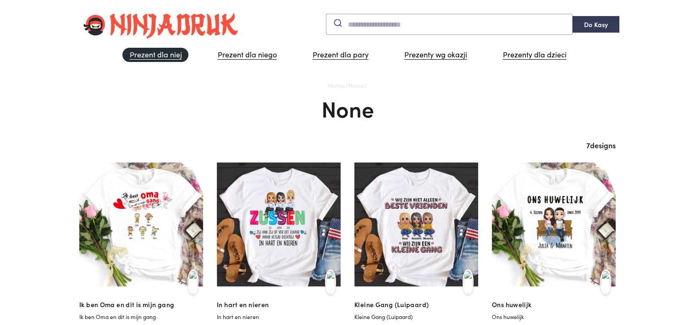
click at [170, 58] on link "Prezent dla niej" at bounding box center [155, 55] width 66 height 14
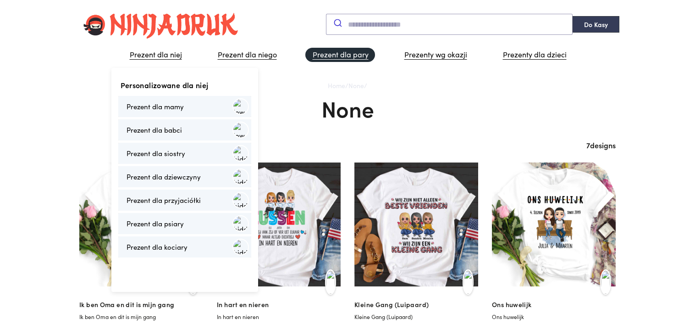
click at [318, 55] on link "Prezent dla pary" at bounding box center [340, 55] width 70 height 14
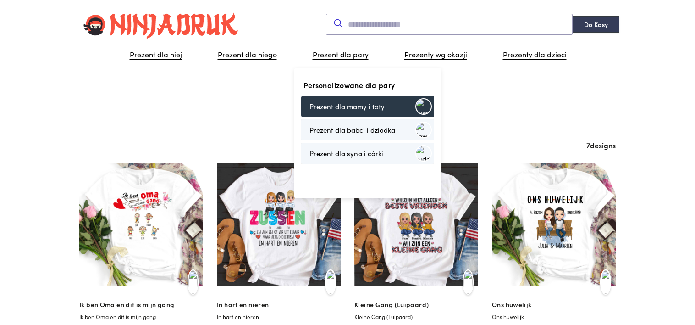
click at [352, 106] on link "Prezent dla mamy i taty" at bounding box center [367, 106] width 133 height 21
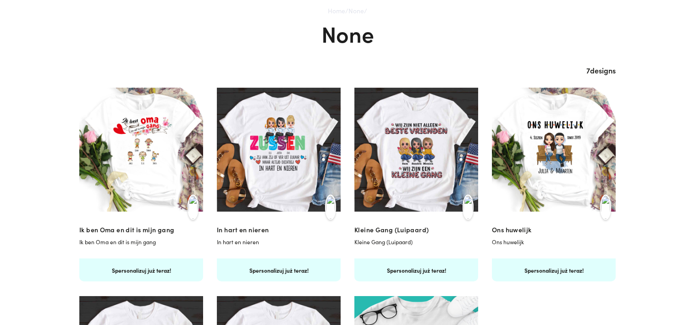
scroll to position [30, 0]
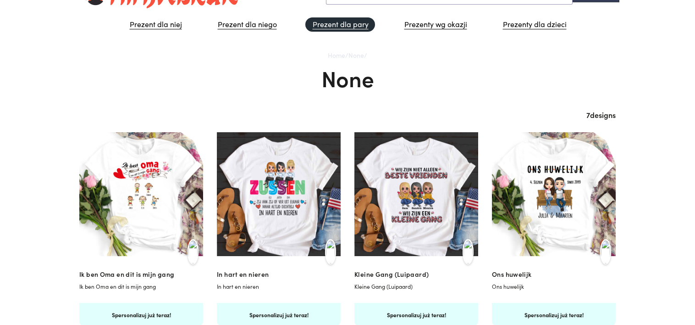
click at [319, 25] on link "Prezent dla pary" at bounding box center [340, 24] width 70 height 14
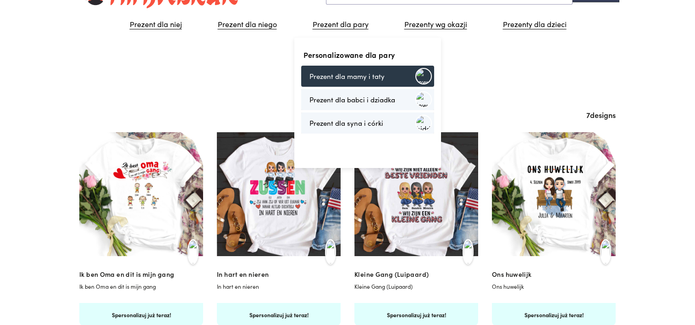
click at [342, 79] on link "Prezent dla mamy i taty" at bounding box center [367, 76] width 133 height 21
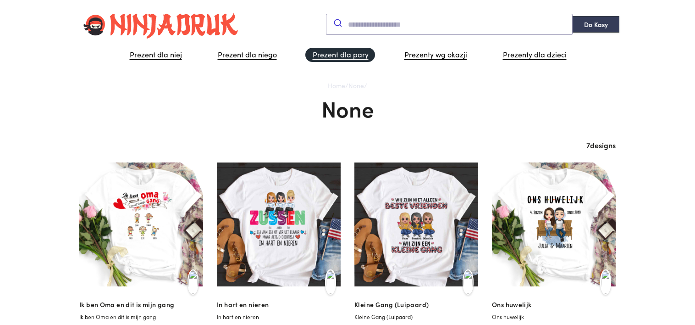
click at [339, 55] on link "Prezent dla pary" at bounding box center [340, 55] width 70 height 14
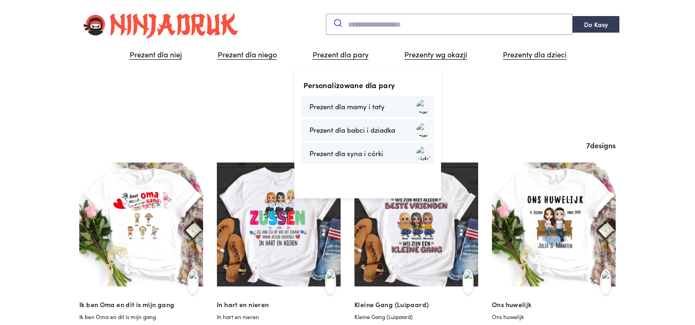
click at [331, 104] on link "Prezent dla mamy i taty" at bounding box center [367, 106] width 133 height 21
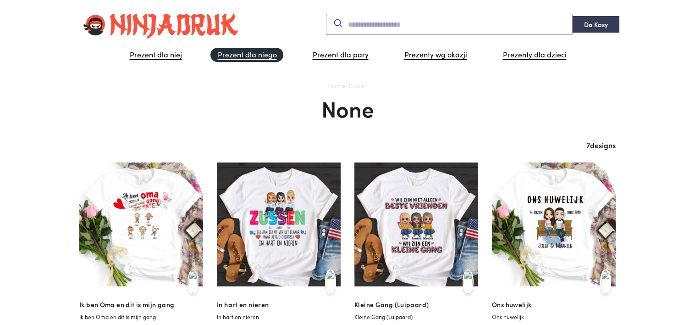
click at [244, 56] on link "Prezent dla niego" at bounding box center [246, 55] width 73 height 14
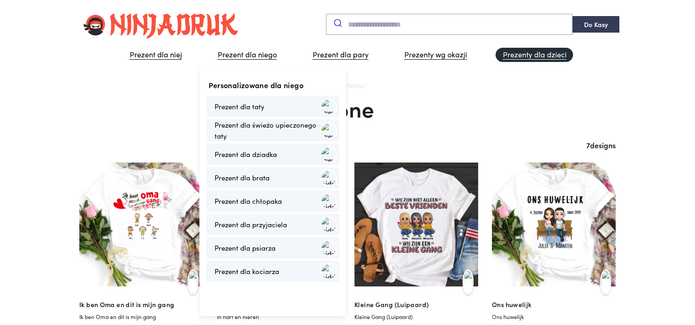
click at [503, 55] on link "Prezenty dla dzieci" at bounding box center [534, 55] width 77 height 14
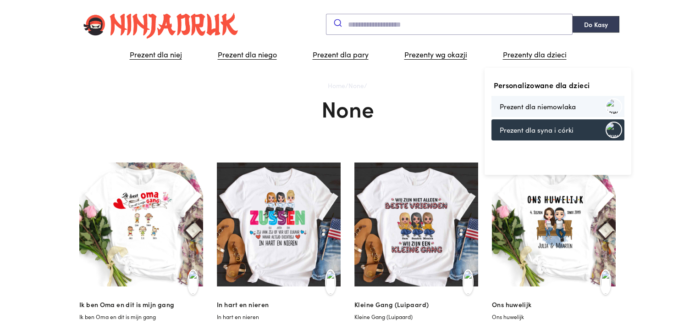
click at [522, 135] on link "Prezent dla syna i córki" at bounding box center [558, 129] width 133 height 21
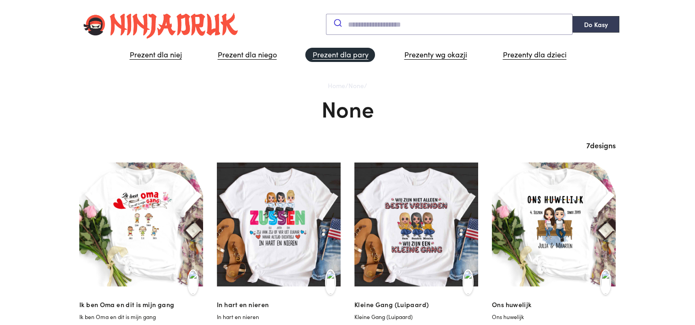
click at [354, 55] on link "Prezent dla pary" at bounding box center [340, 55] width 70 height 14
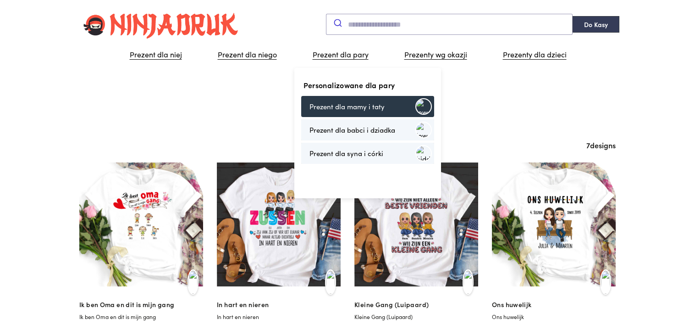
click at [356, 107] on link "Prezent dla mamy i taty" at bounding box center [367, 106] width 133 height 21
